Goal: Navigation & Orientation: Find specific page/section

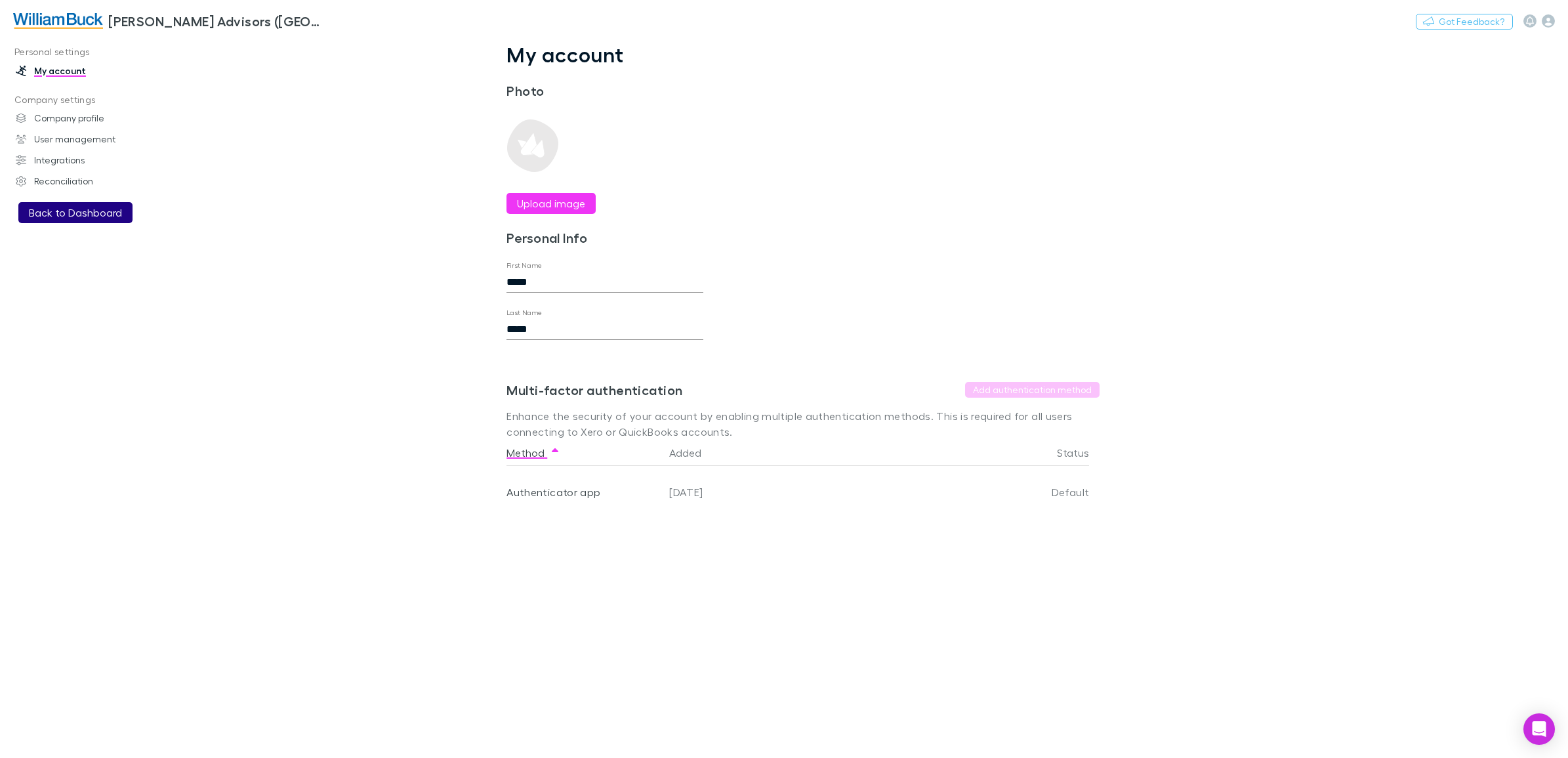
click at [47, 214] on button "Back to Dashboard" at bounding box center [76, 213] width 114 height 21
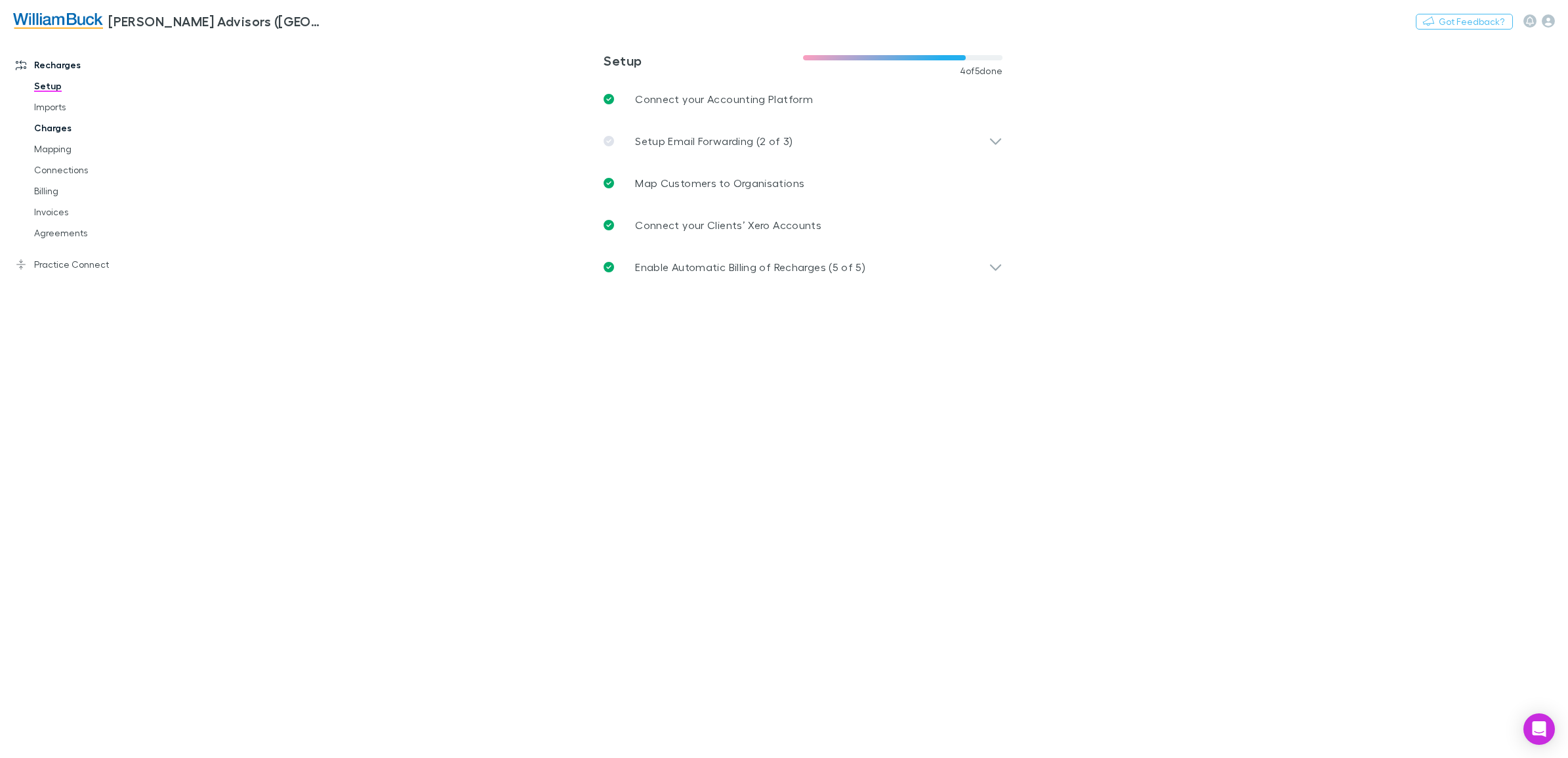
click at [48, 128] on link "Charges" at bounding box center [103, 128] width 164 height 21
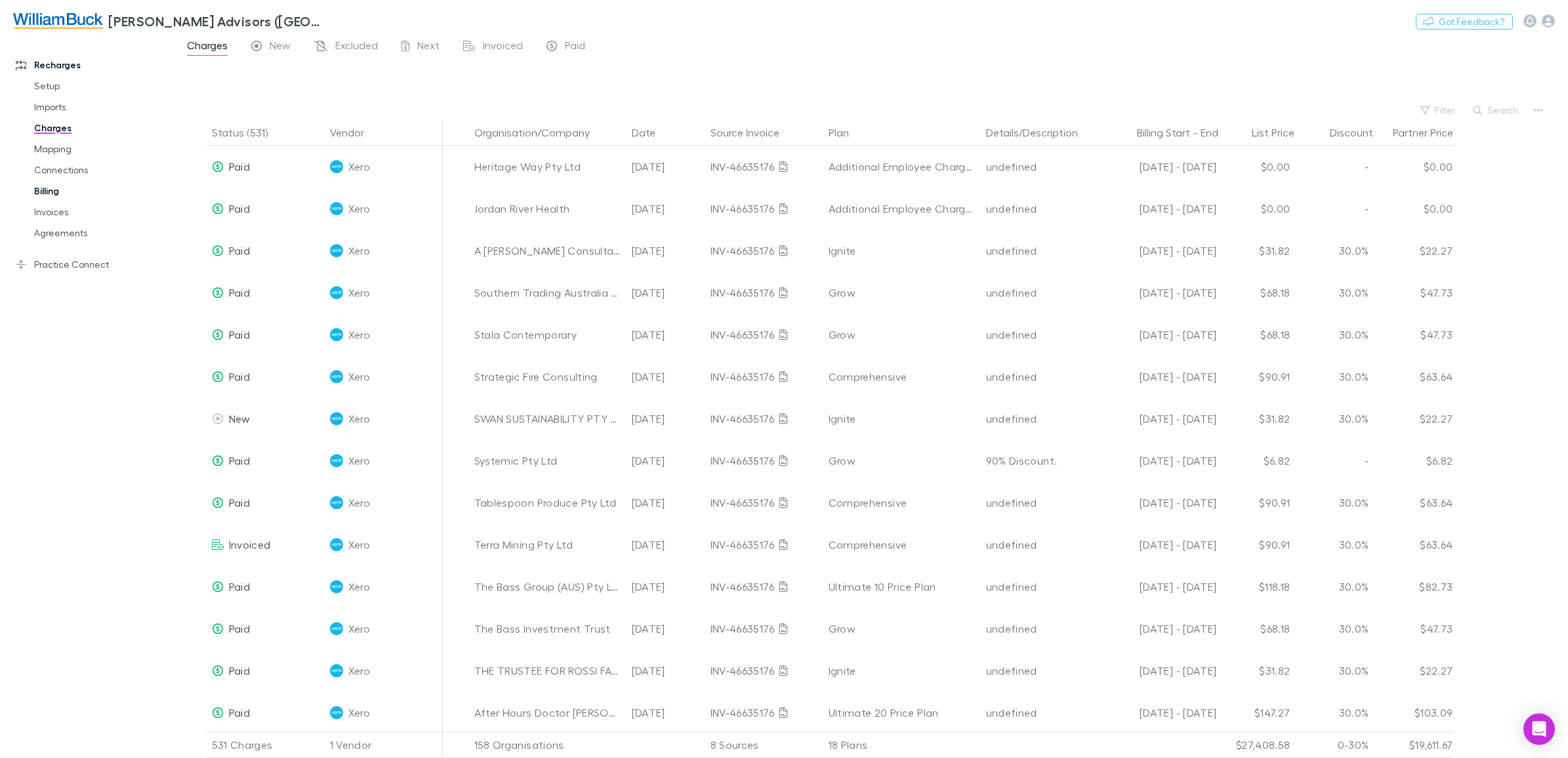
click at [53, 188] on link "Billing" at bounding box center [103, 191] width 164 height 21
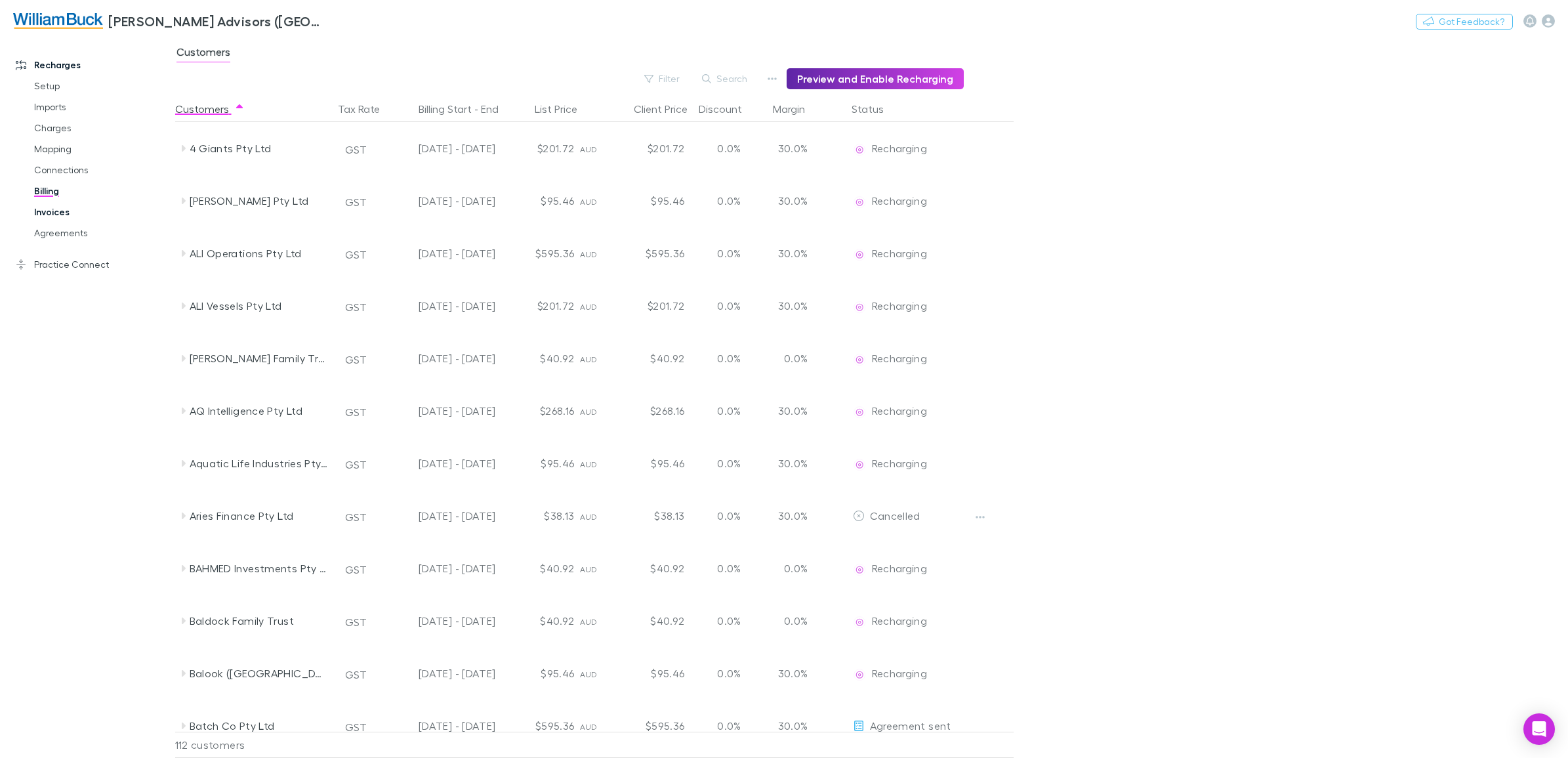
click at [54, 214] on link "Invoices" at bounding box center [103, 212] width 164 height 21
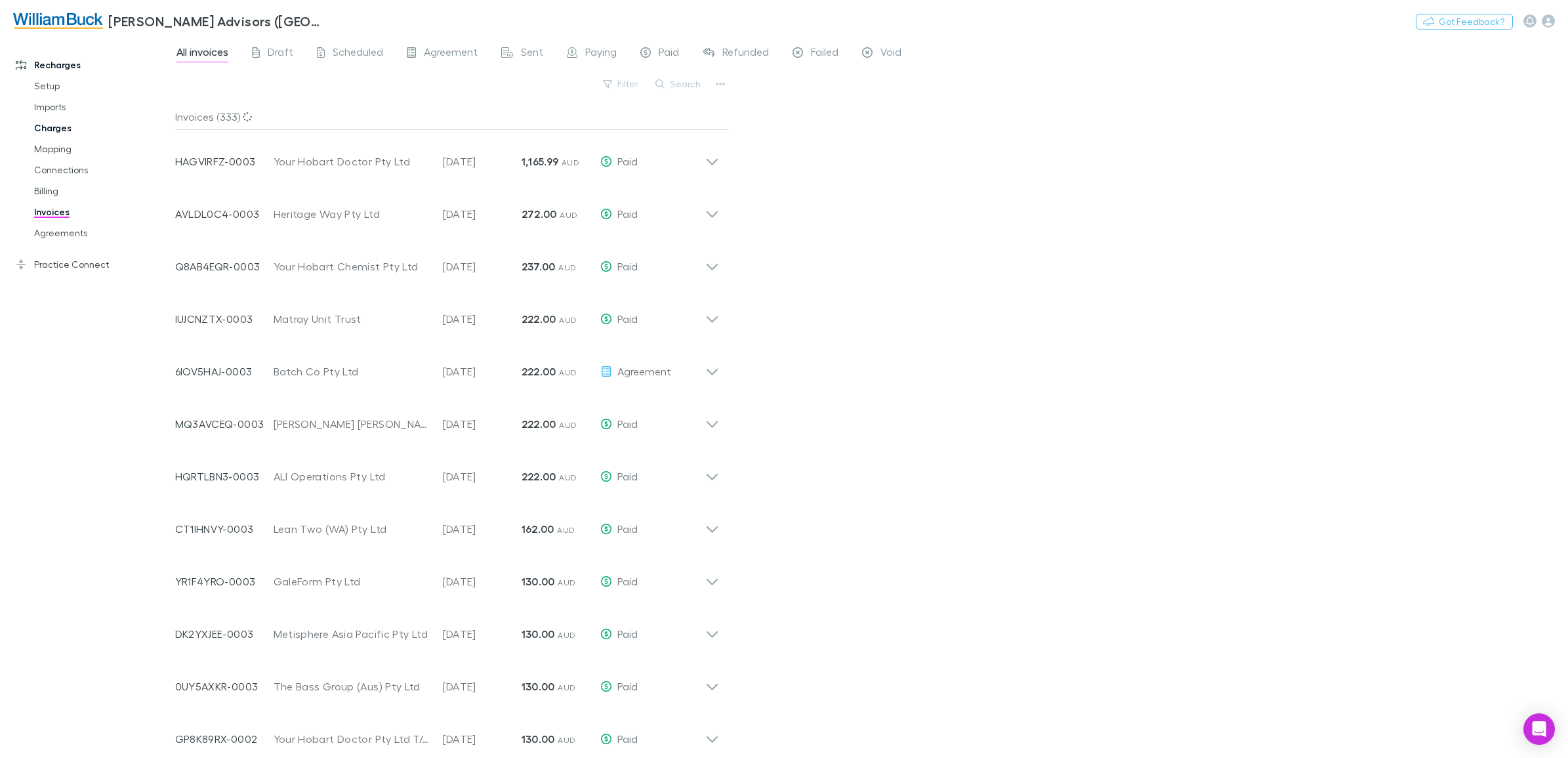
click at [50, 124] on link "Charges" at bounding box center [103, 128] width 164 height 21
